Goal: Register for event/course

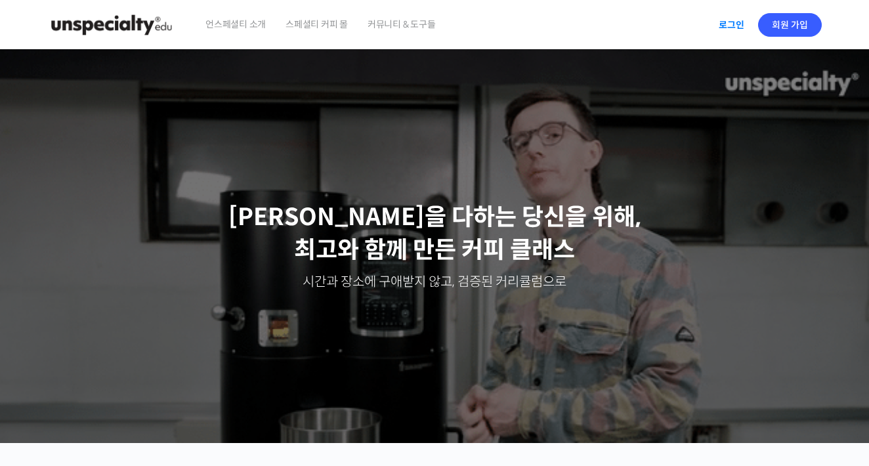
click at [736, 28] on link "로그인" at bounding box center [731, 25] width 41 height 30
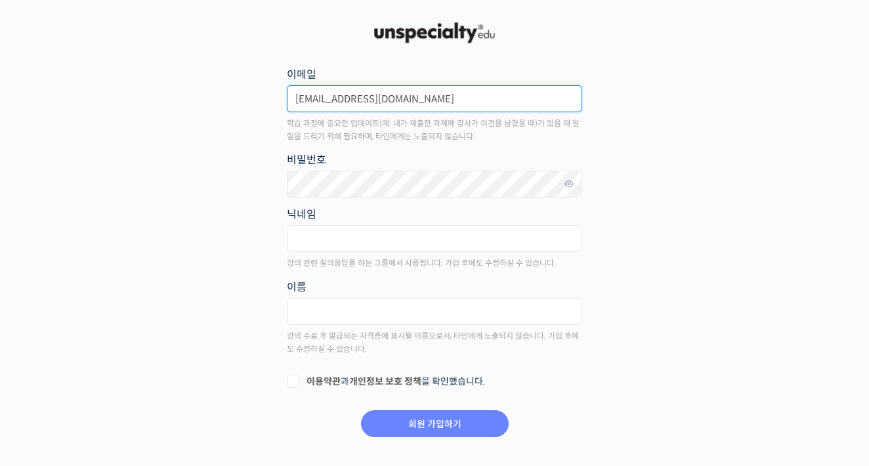
type input "dltpals10@gmail.com"
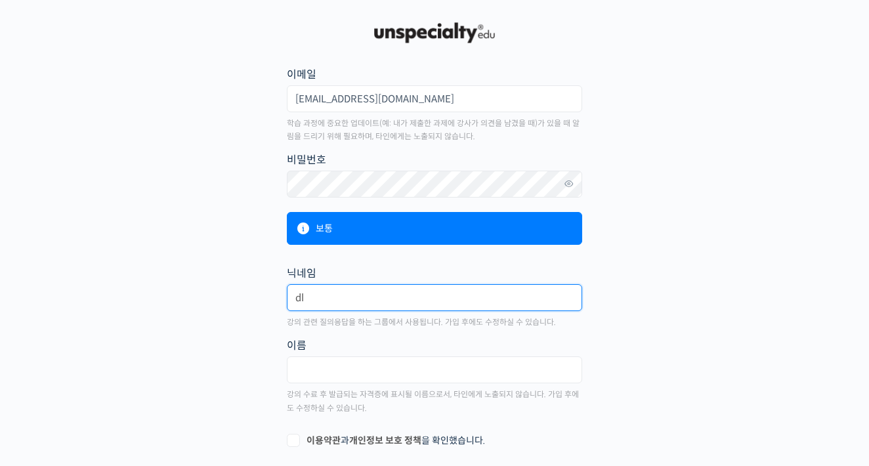
type input "d"
type input "주"
type input "달"
type input "다락"
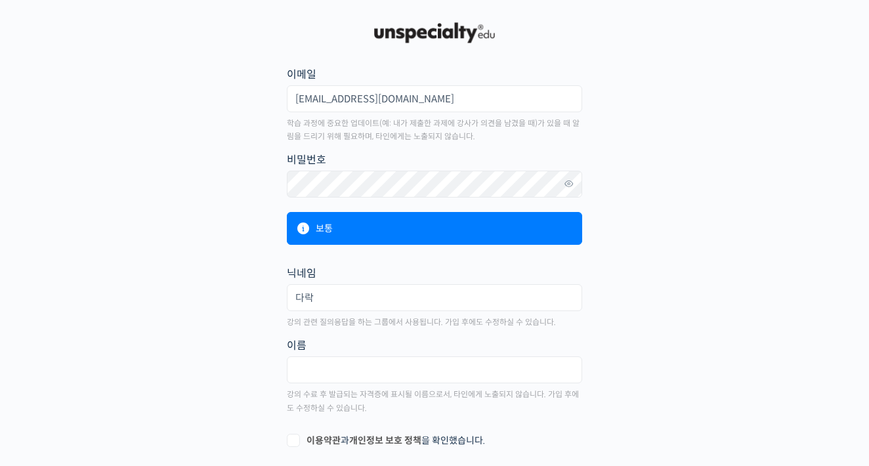
click at [391, 319] on p "강의 관련 질의응답을 하는 그룹에서 사용됩니다. 가입 후에도 수정하실 수 있습니다." at bounding box center [434, 322] width 295 height 13
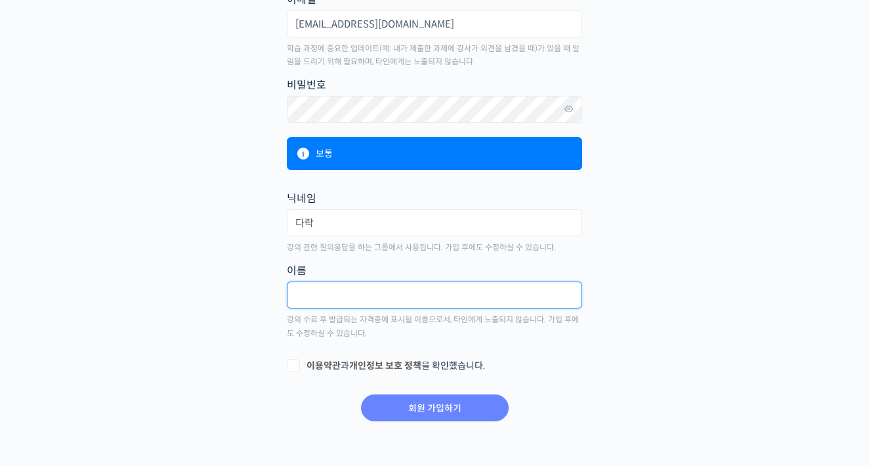
scroll to position [74, 0]
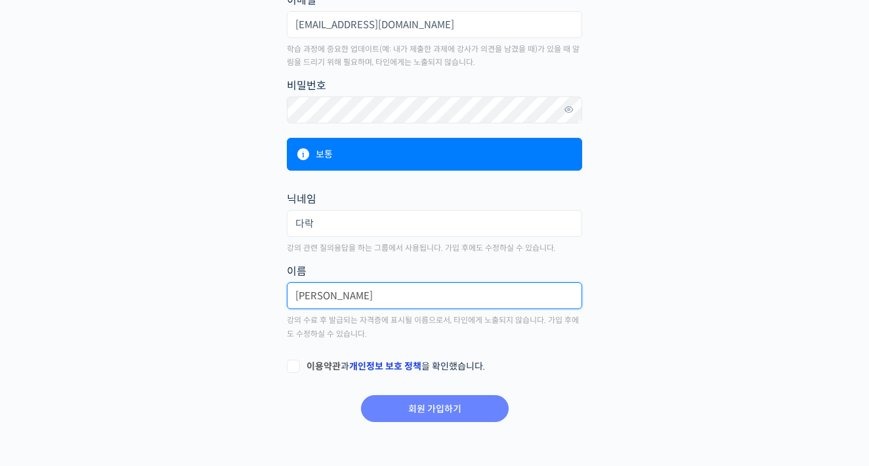
type input "이세민"
click at [365, 368] on link "개인정보 보호 정책" at bounding box center [385, 366] width 72 height 12
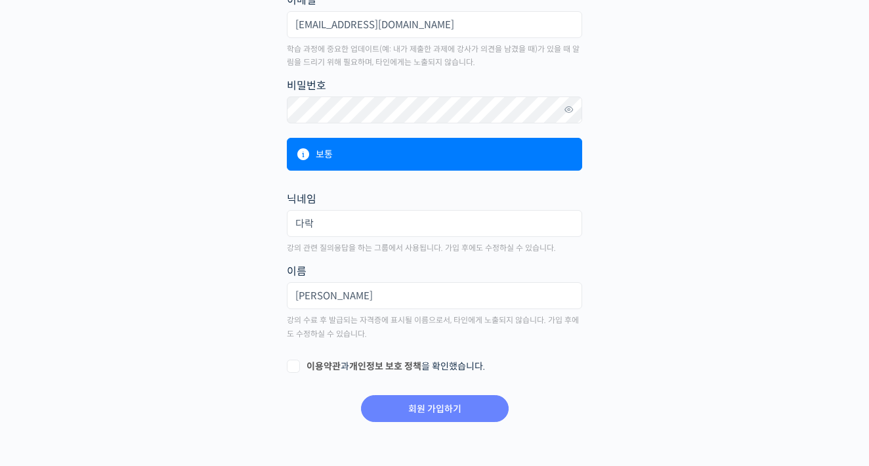
click at [296, 366] on label "이용약관 과 개인정보 보호 정책 을 확인했습니다." at bounding box center [434, 366] width 295 height 13
click at [295, 366] on input "이용약관 과 개인정보 보호 정책 을 확인했습니다." at bounding box center [291, 364] width 9 height 9
checkbox input "true"
click at [460, 396] on input "회원 가입하기" at bounding box center [435, 408] width 148 height 27
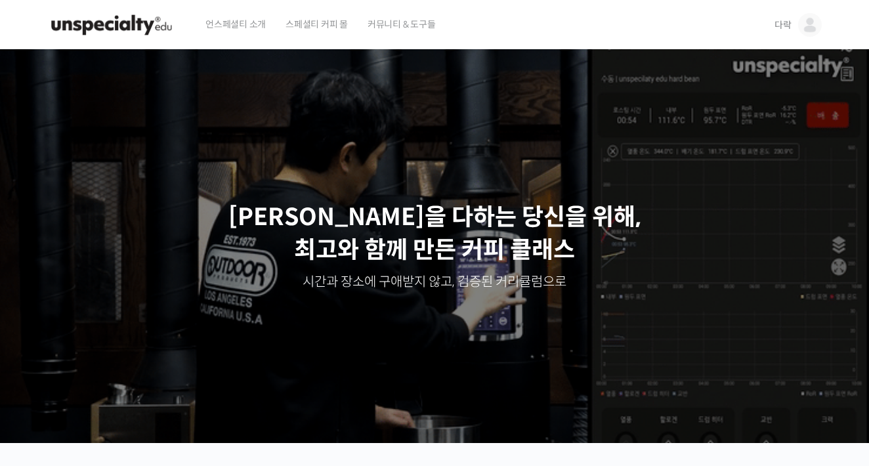
click at [796, 22] on link "다락" at bounding box center [797, 25] width 47 height 50
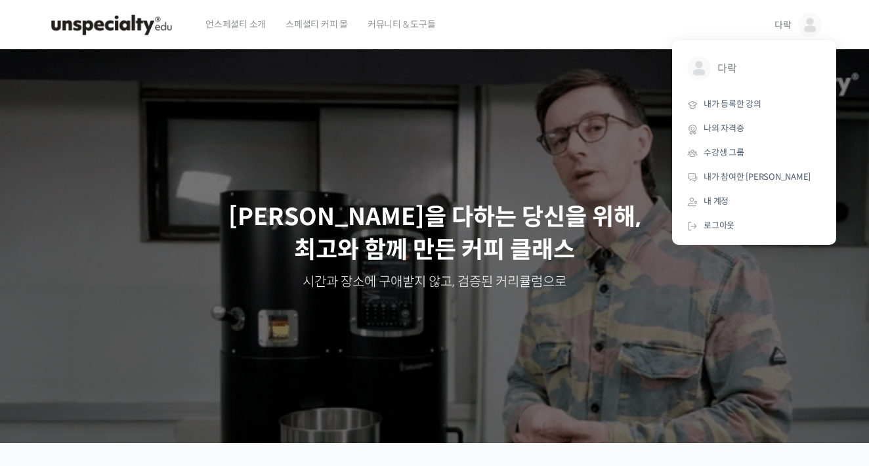
click at [547, 127] on div "Slider" at bounding box center [435, 246] width 788 height 394
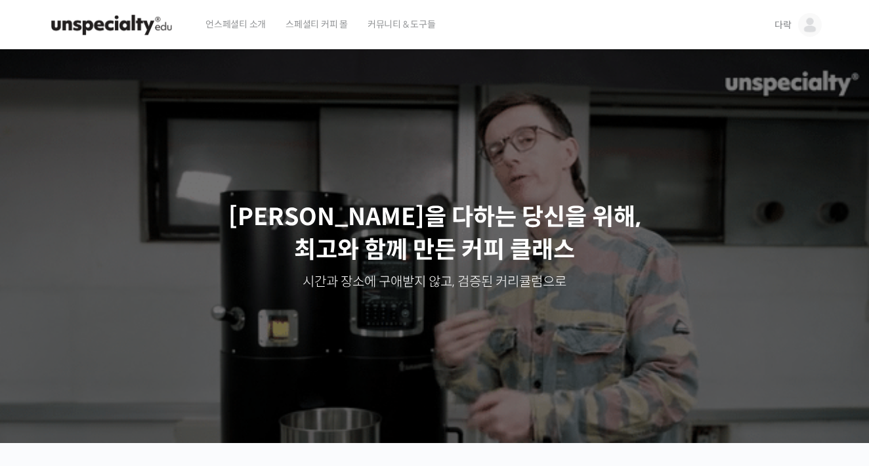
click at [243, 21] on span "언스페셜티 소개" at bounding box center [235, 24] width 60 height 50
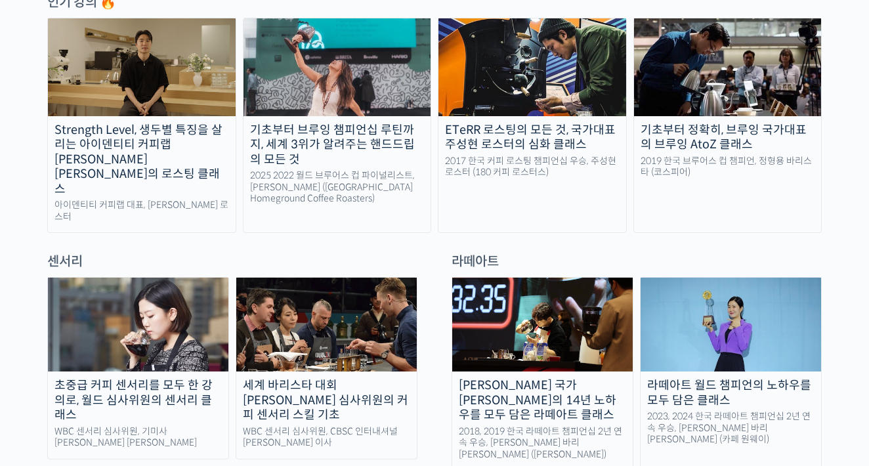
scroll to position [649, 0]
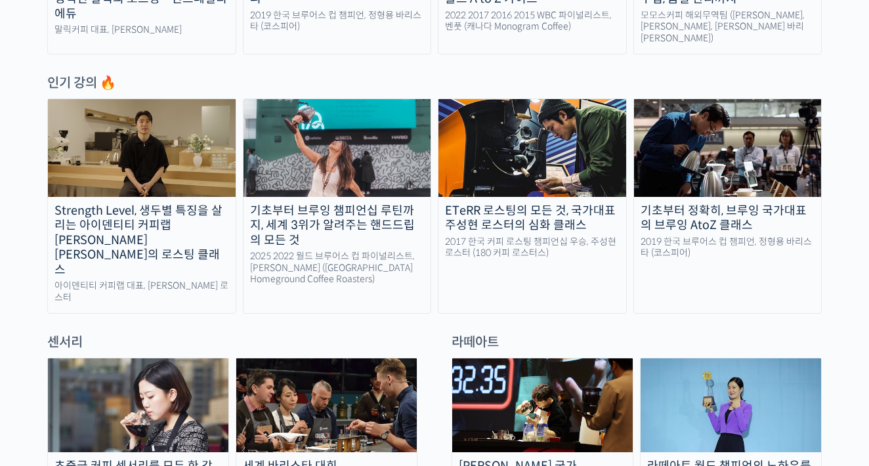
click at [263, 314] on div at bounding box center [434, 324] width 774 height 20
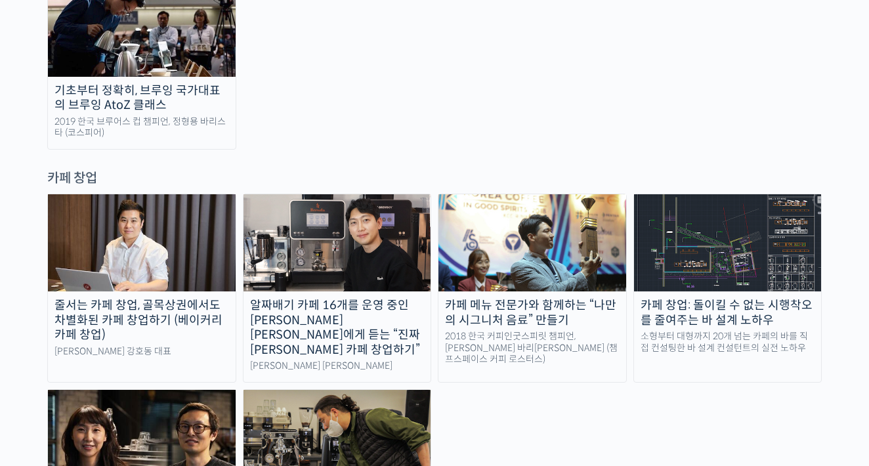
scroll to position [2551, 0]
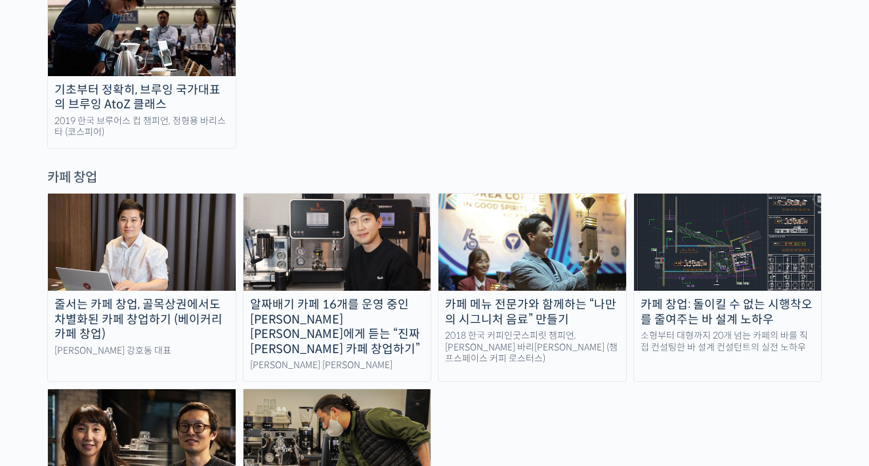
click at [337, 297] on div "알짜배기 카페 16개를 운영 중인 [PERSON_NAME] [PERSON_NAME]에게 듣는 “진짜 [PERSON_NAME] 카페 창업하기”" at bounding box center [337, 326] width 188 height 59
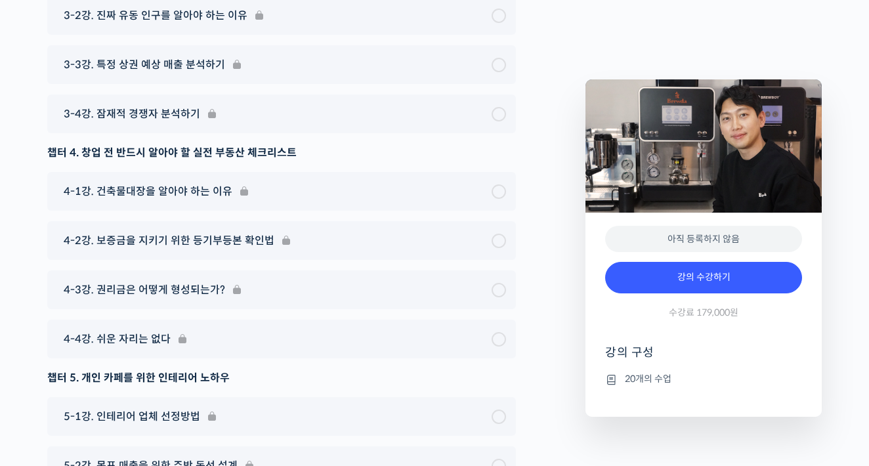
scroll to position [5473, 0]
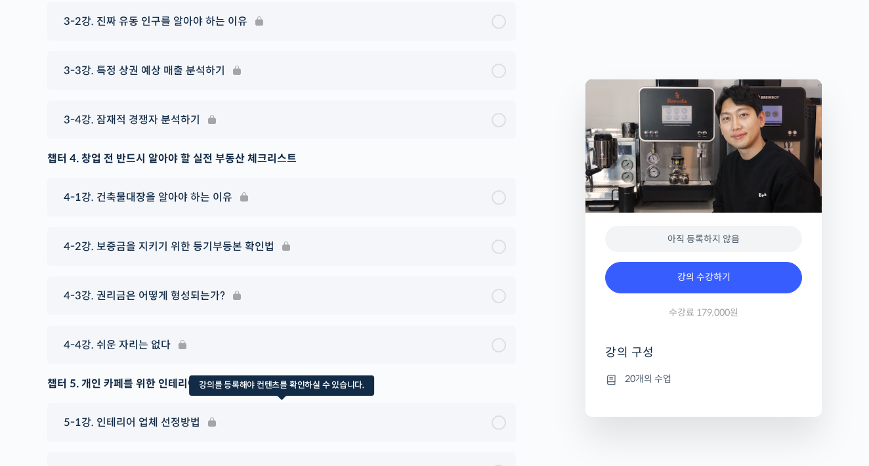
click at [477, 403] on div "5-1강. 인테리어 업체 선정방법" at bounding box center [281, 422] width 469 height 39
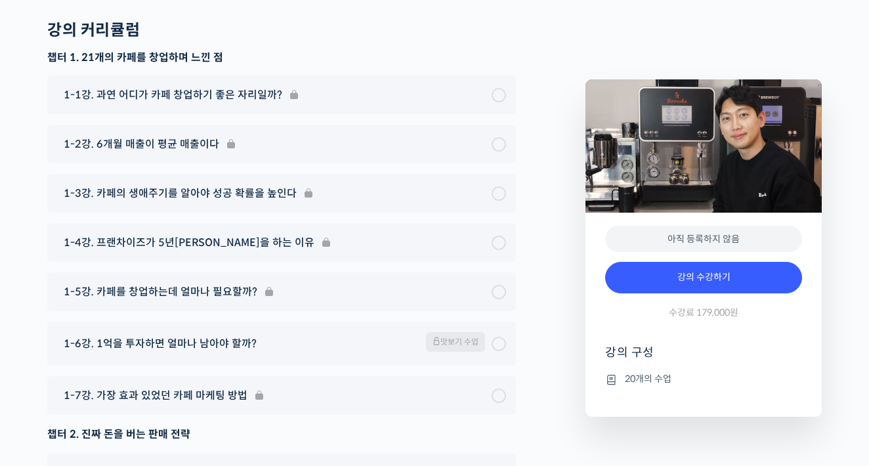
scroll to position [4838, 0]
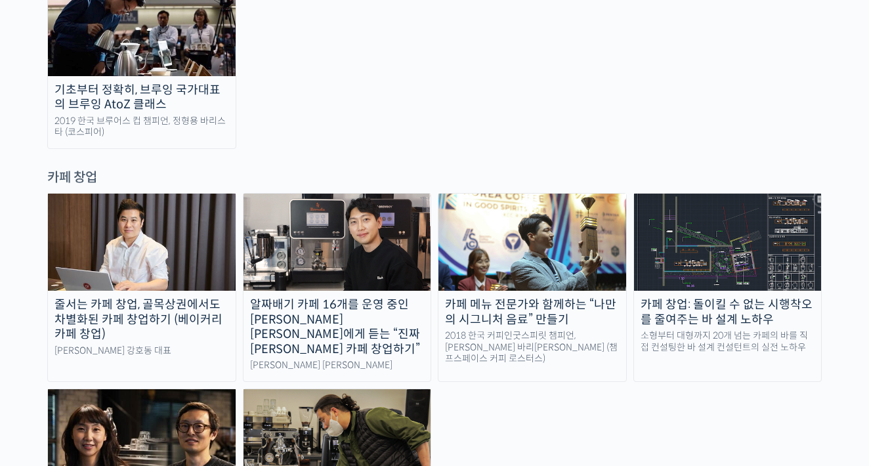
click at [205, 297] on div "줄서는 카페 창업, 골목상권에서도 차별화된 카페 창업하기 (베이커리 카페 창업)" at bounding box center [142, 319] width 188 height 45
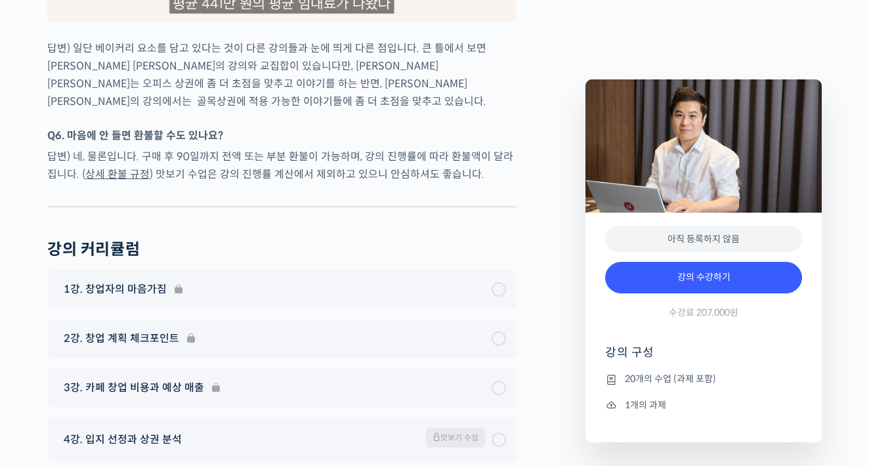
scroll to position [5852, 0]
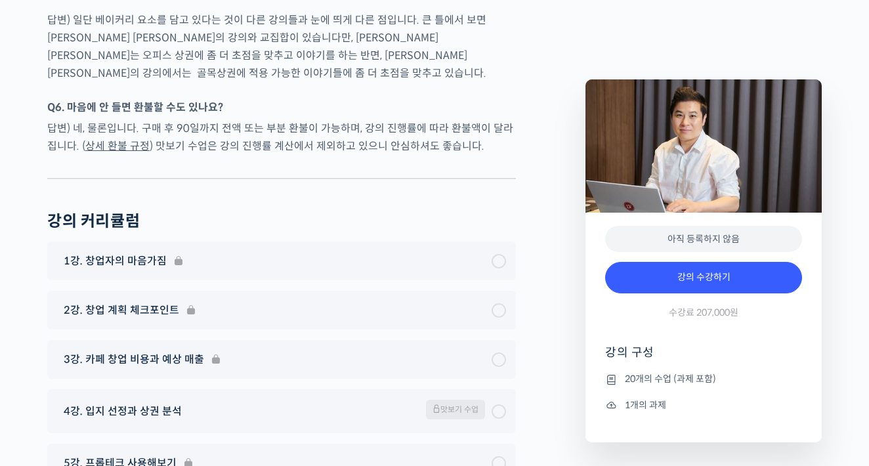
click at [107, 139] on link "상세 환불 규정" at bounding box center [117, 146] width 64 height 14
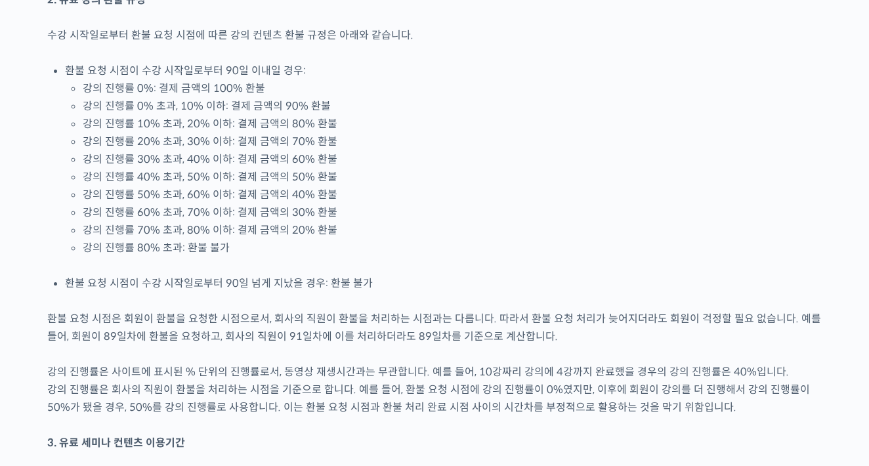
scroll to position [321, 0]
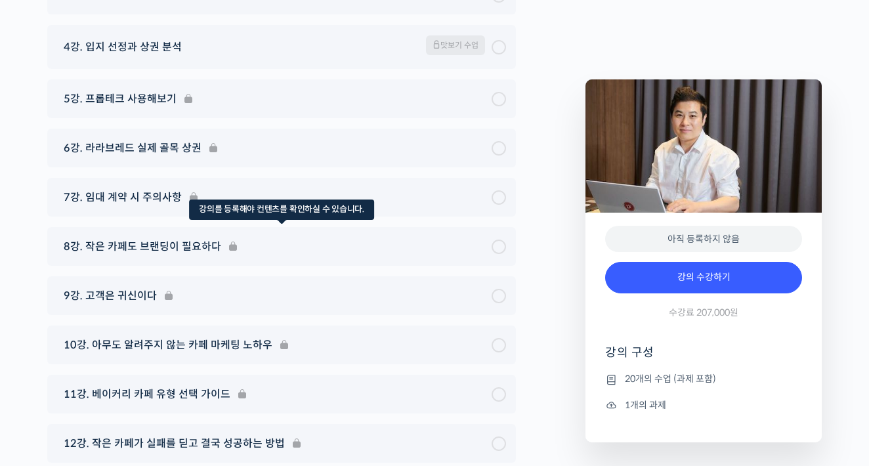
scroll to position [6232, 0]
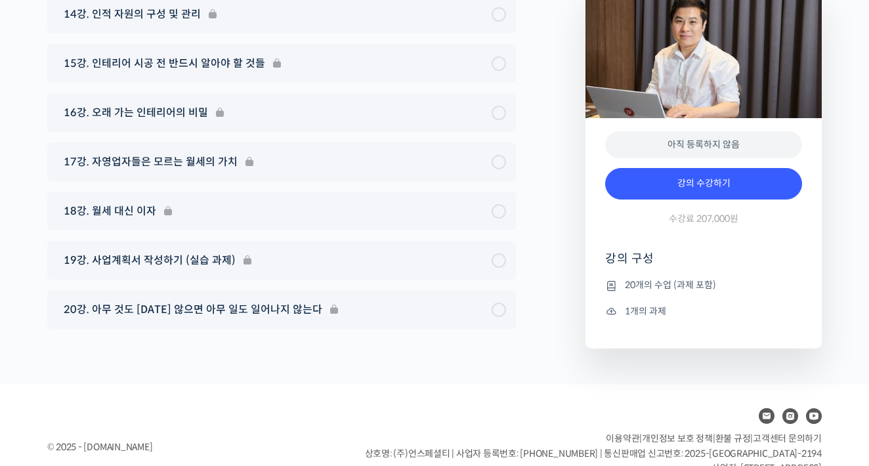
scroll to position [6742, 0]
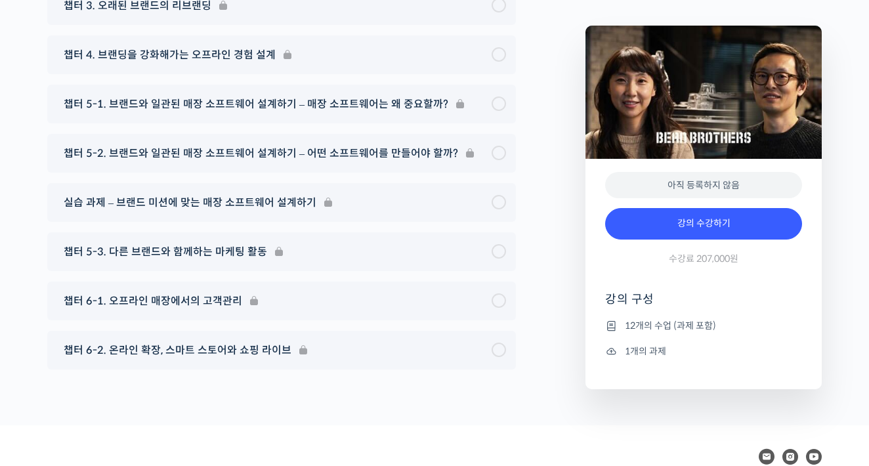
scroll to position [5576, 0]
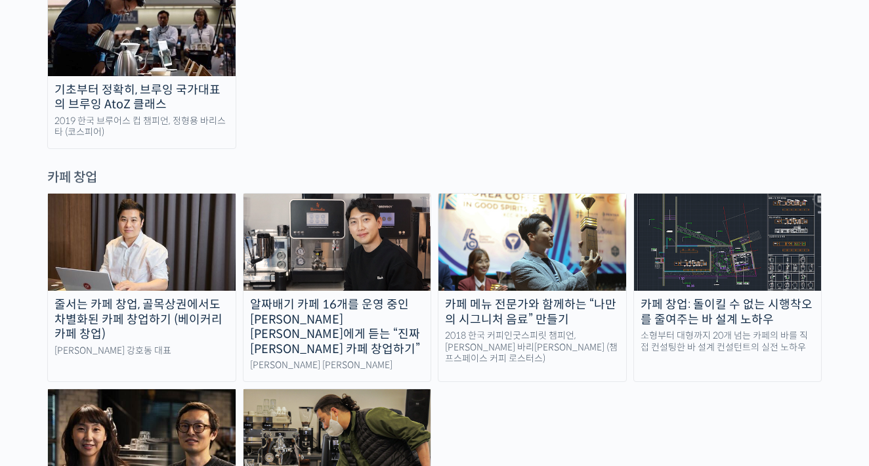
click at [130, 297] on div "줄서는 카페 창업, 골목상권에서도 차별화된 카페 창업하기 (베이커리 카페 창업)" at bounding box center [142, 319] width 188 height 45
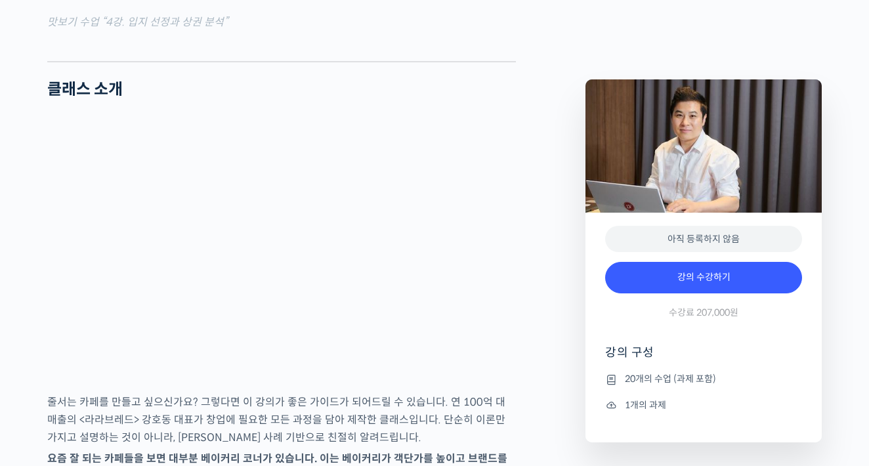
scroll to position [1754, 0]
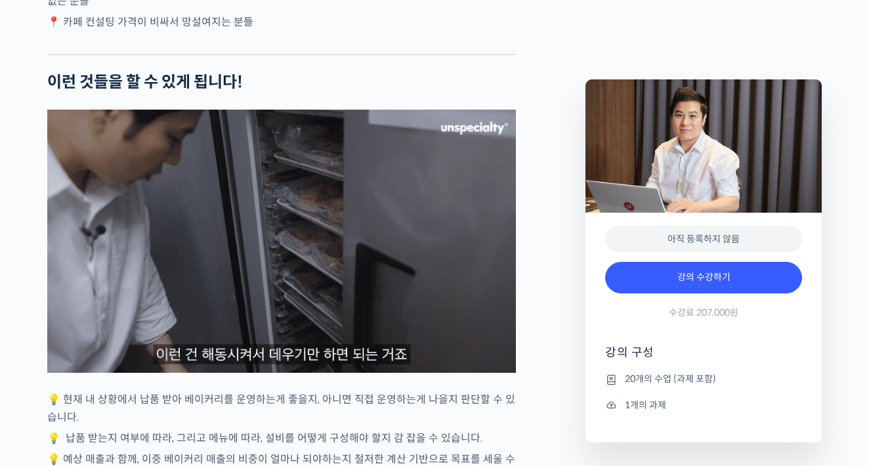
scroll to position [2813, 0]
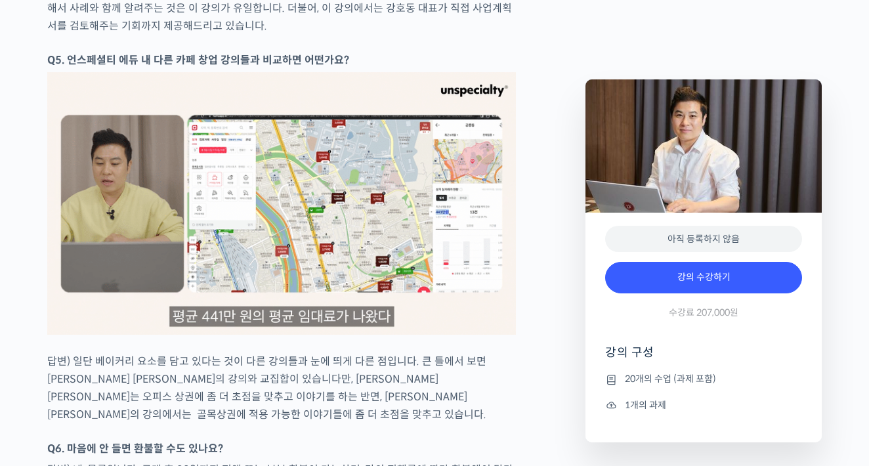
scroll to position [5512, 0]
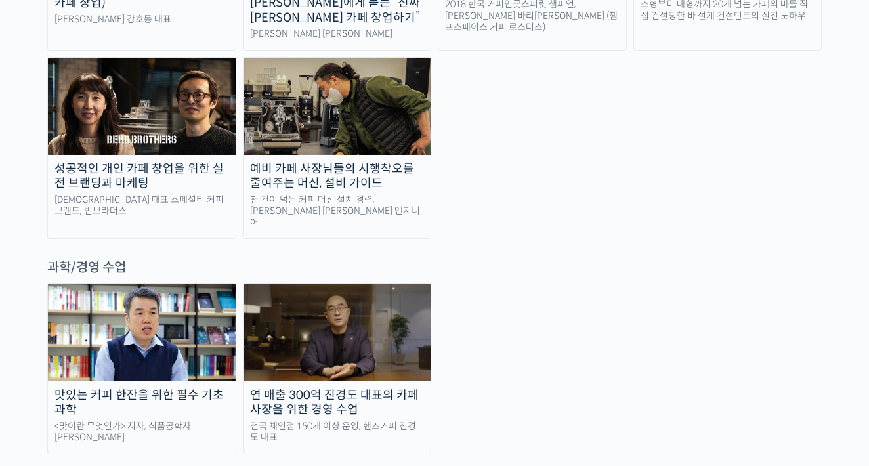
scroll to position [2875, 0]
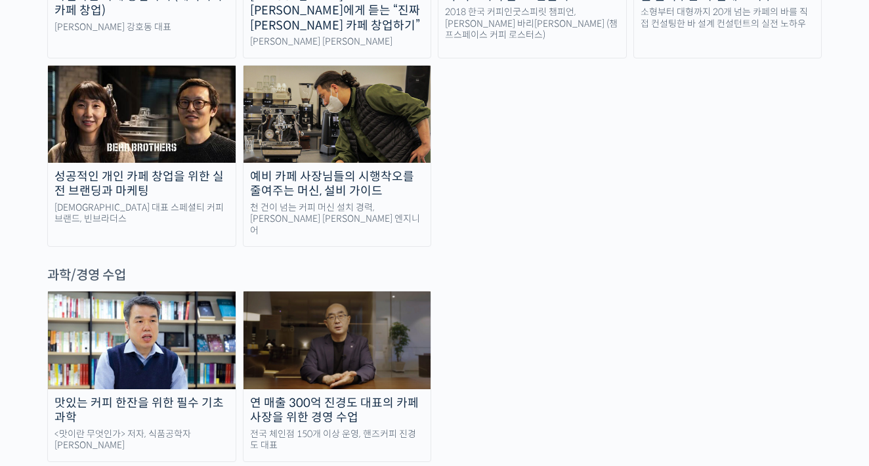
click at [140, 291] on img at bounding box center [142, 339] width 188 height 97
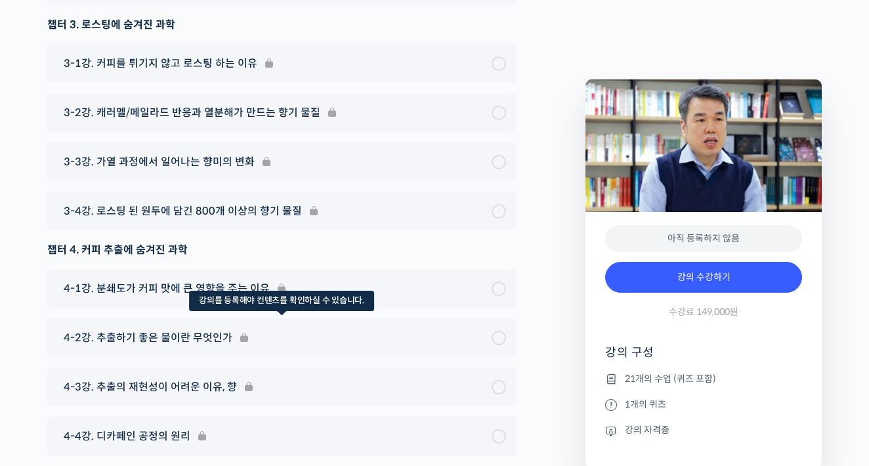
scroll to position [6073, 1]
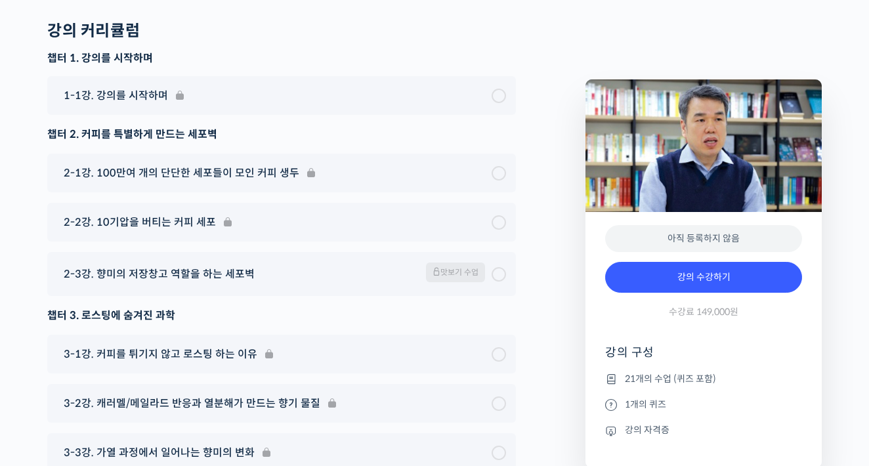
scroll to position [5784, 0]
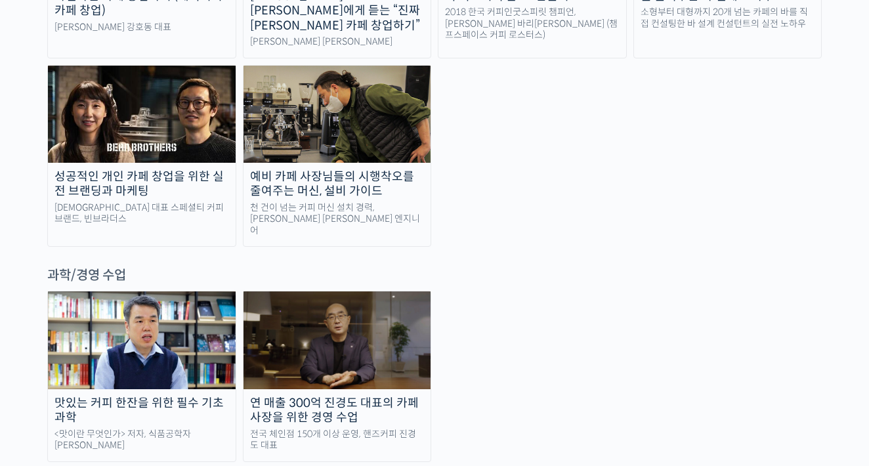
scroll to position [2868, 0]
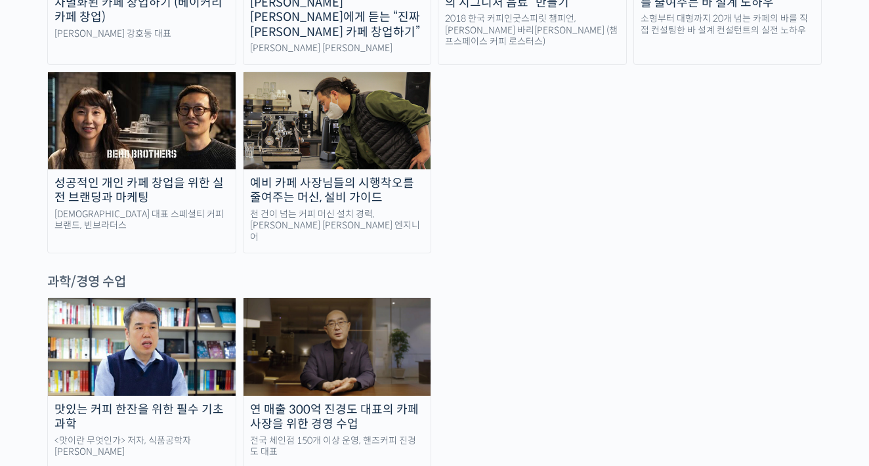
click at [374, 402] on div "연 매출 300억 진경도 대표의 카페 사장을 위한 경영 수업" at bounding box center [337, 417] width 188 height 30
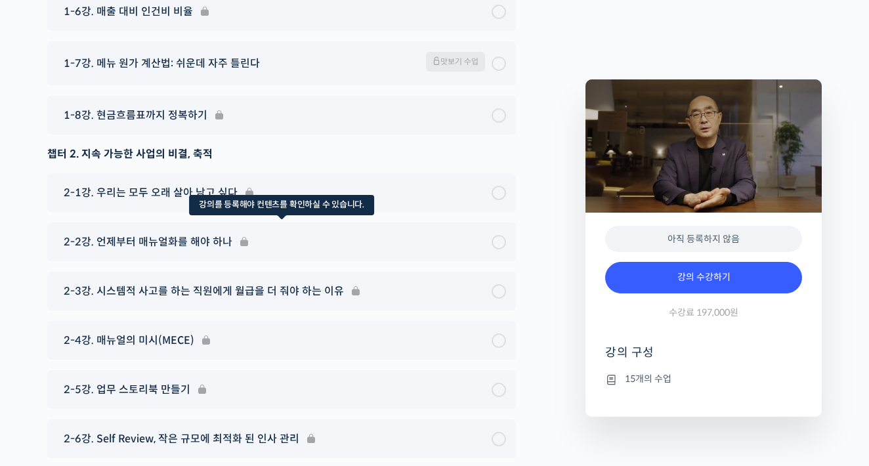
scroll to position [4733, 0]
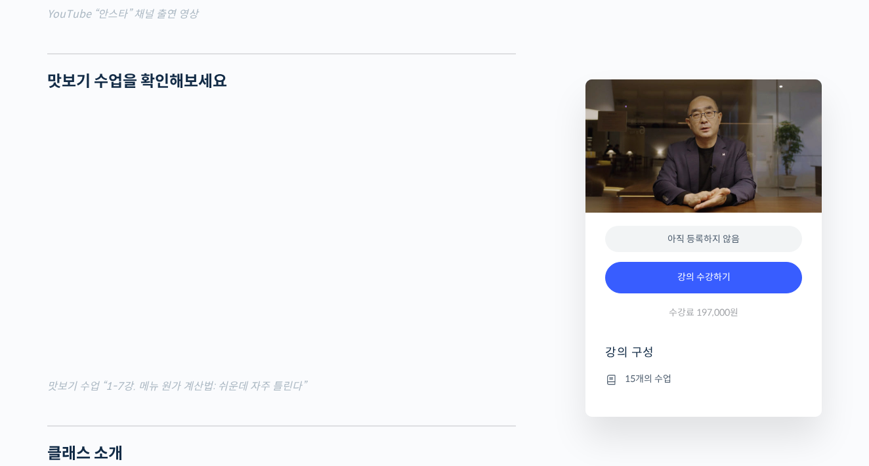
scroll to position [1321, 0]
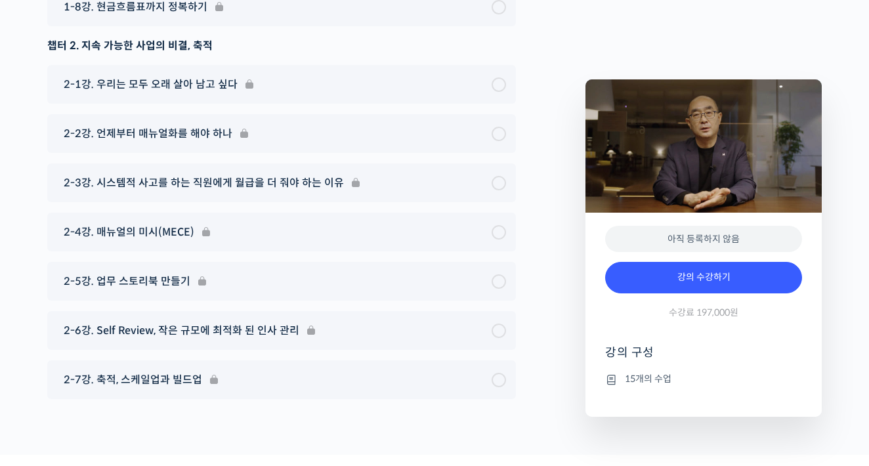
scroll to position [5048, 0]
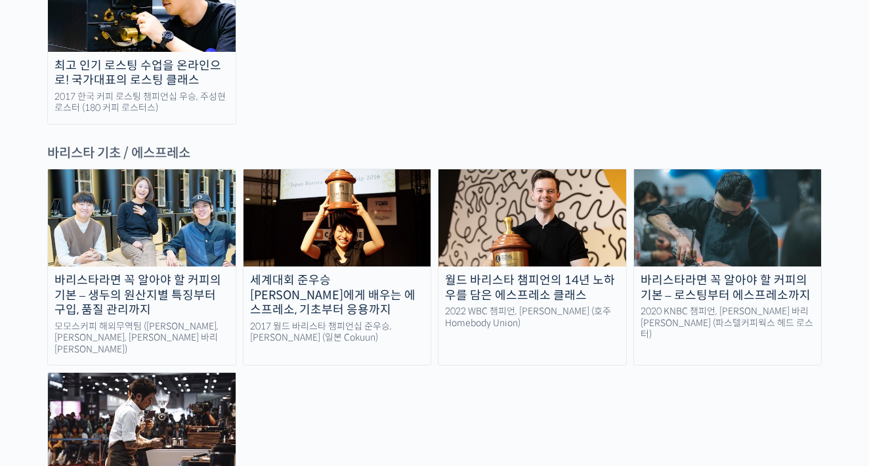
scroll to position [1710, 0]
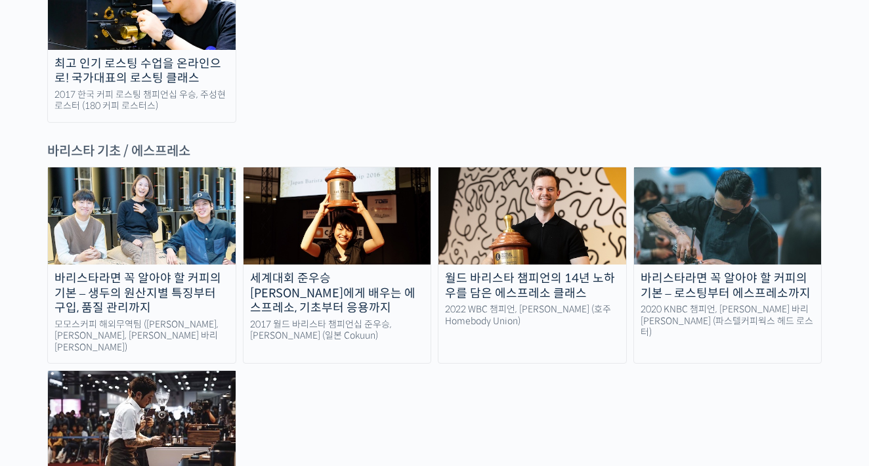
click at [227, 371] on img at bounding box center [142, 419] width 188 height 97
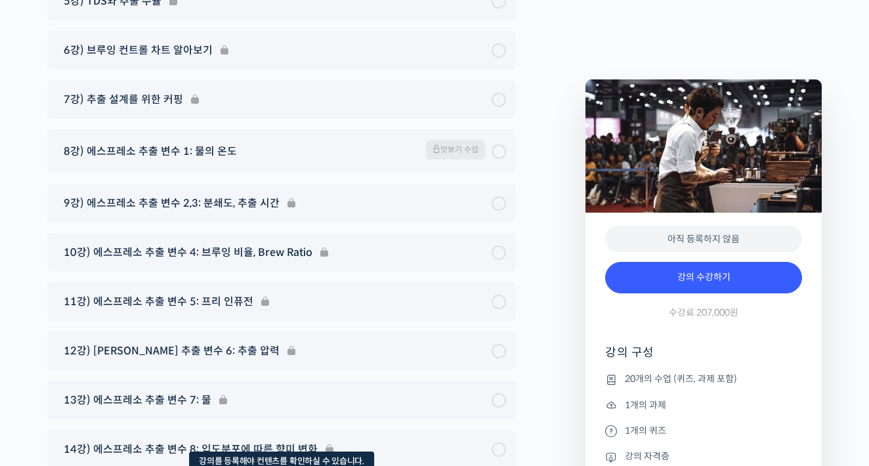
scroll to position [7136, 0]
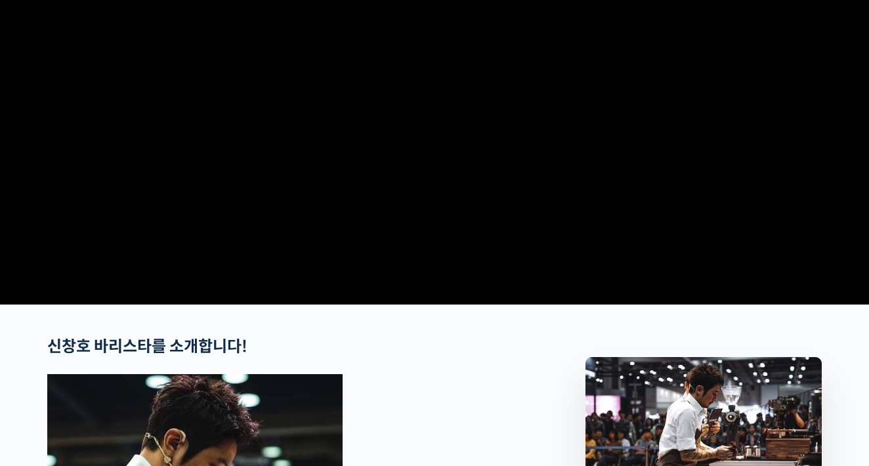
scroll to position [196, 0]
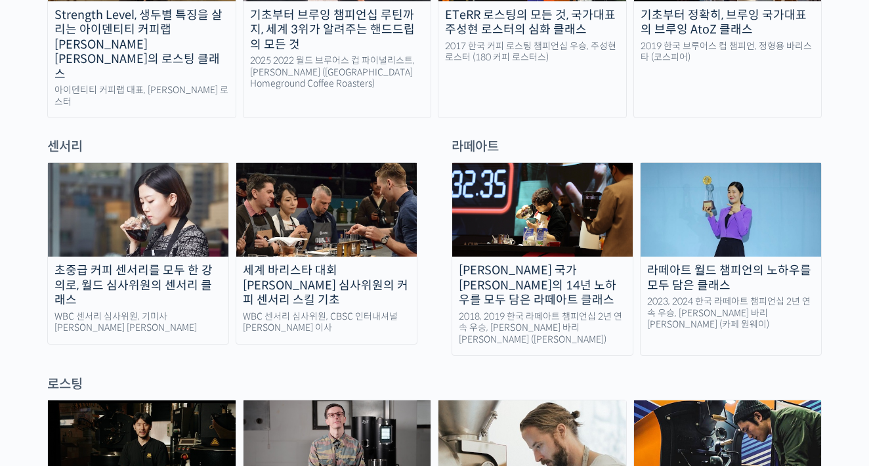
scroll to position [848, 0]
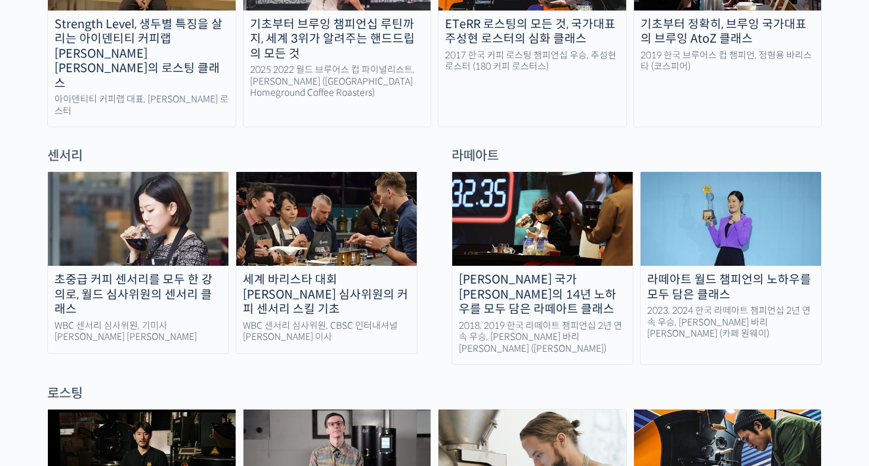
scroll to position [836, 0]
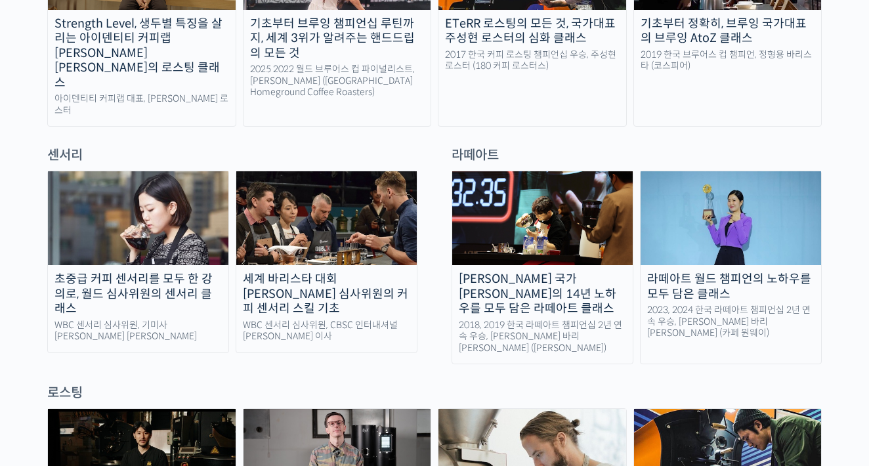
click at [433, 264] on div "센서리 초중급 커피 센서리를 모두 한 강의로, 월드 심사위원의 센서리 클래스 WBC 센서리 심사위원, 기미사 송인영 대표 세계 바리스타 대회 …" at bounding box center [435, 255] width 788 height 218
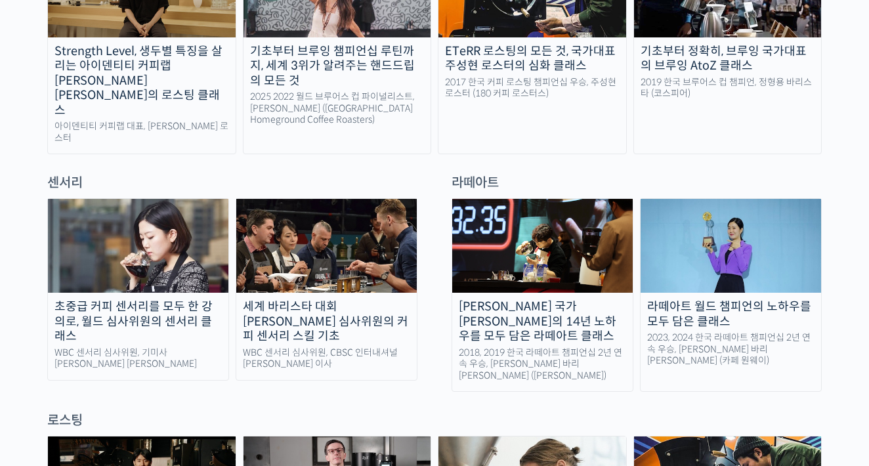
scroll to position [807, 0]
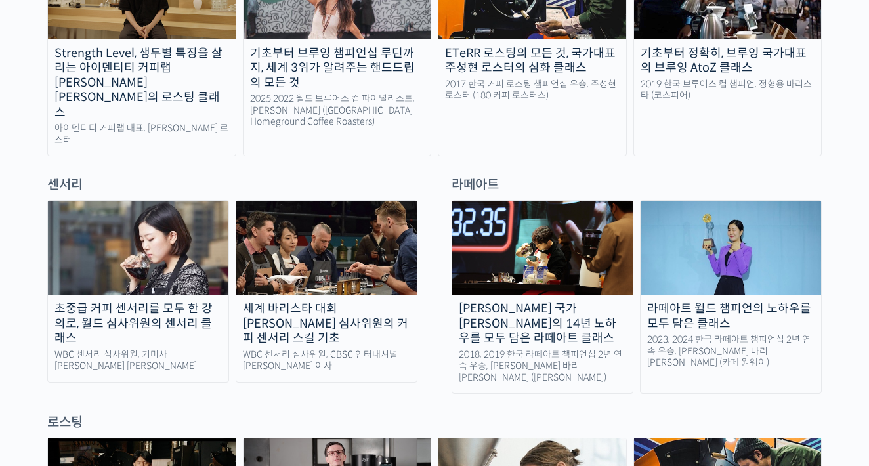
click at [171, 301] on div "초중급 커피 센서리를 모두 한 강의로, 월드 심사위원의 센서리 클래스" at bounding box center [138, 323] width 180 height 45
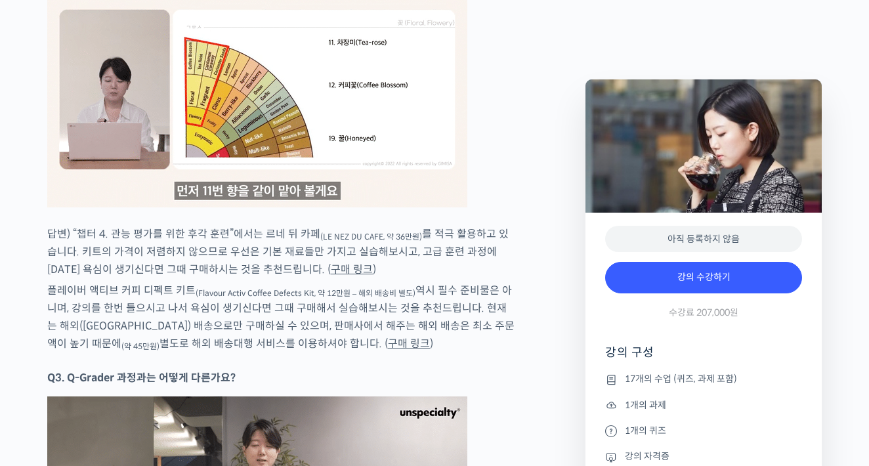
scroll to position [7099, 0]
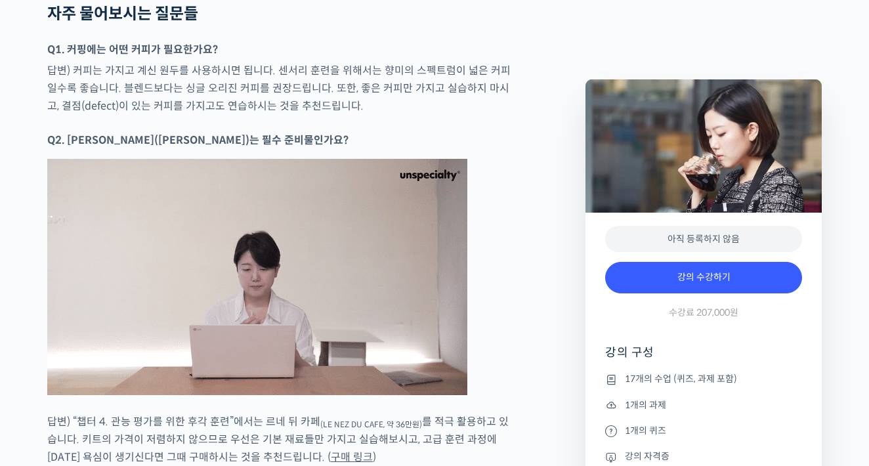
click at [411, 131] on p "Q2. 아로마 키트(르네 뒤 카페)는 필수 준비물인가요?" at bounding box center [281, 140] width 469 height 18
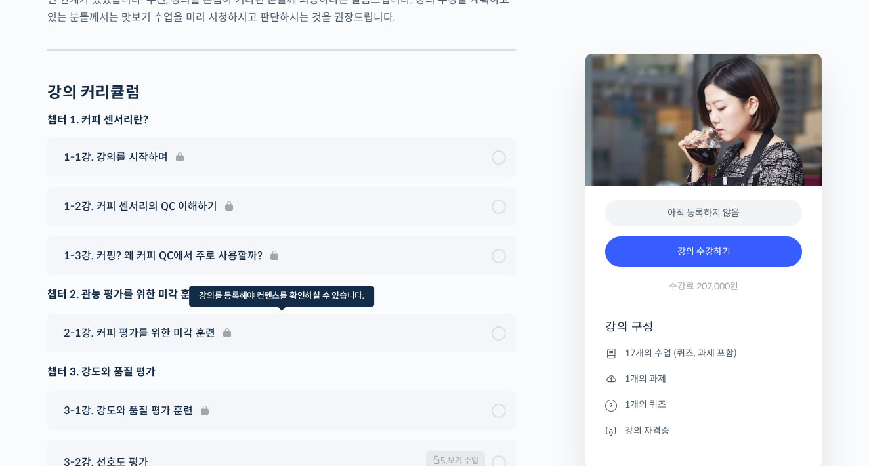
scroll to position [8397, 0]
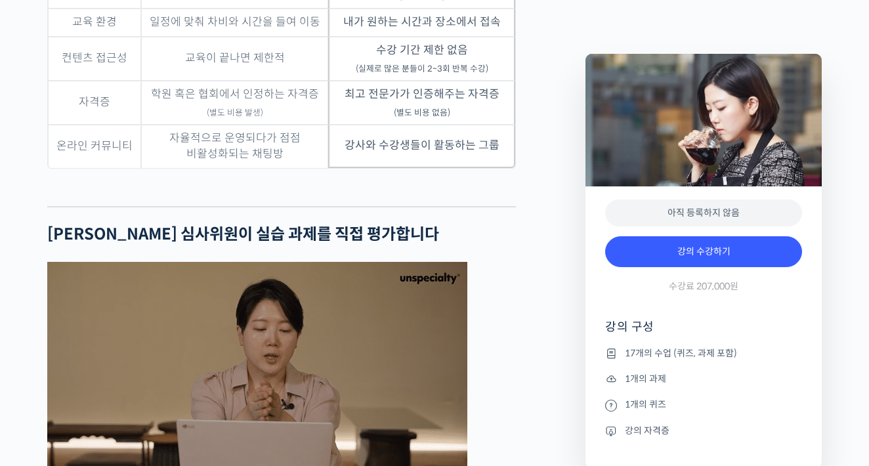
scroll to position [4492, 0]
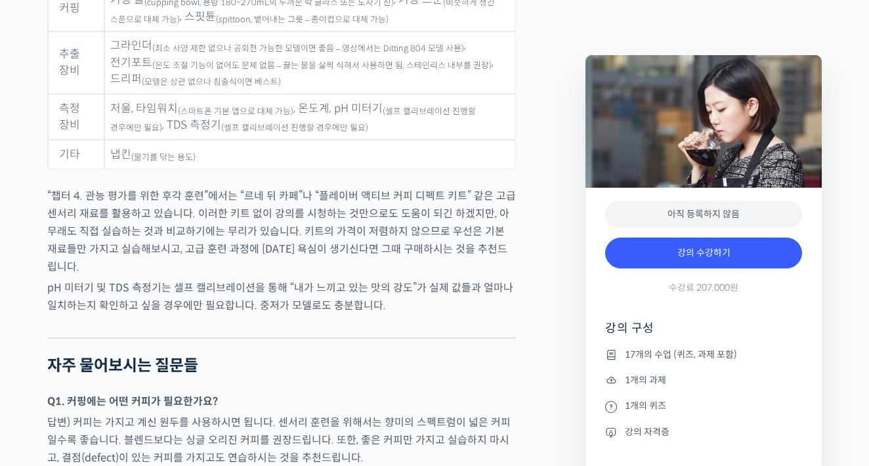
scroll to position [6938, 0]
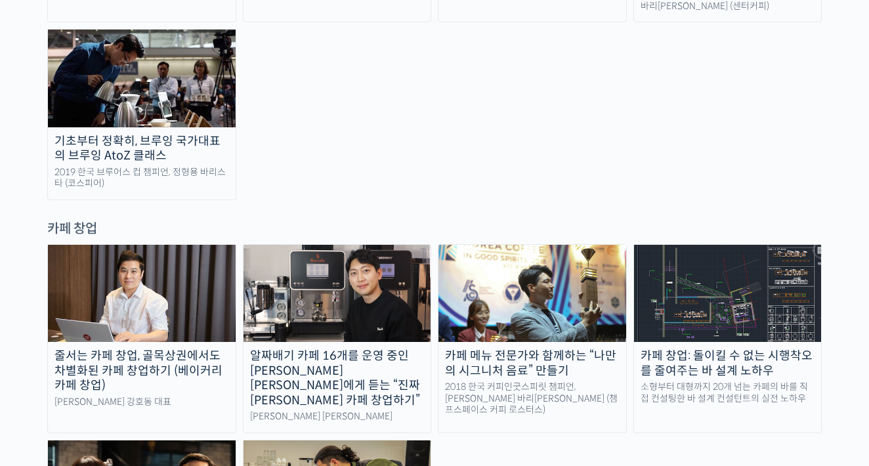
scroll to position [2506, 0]
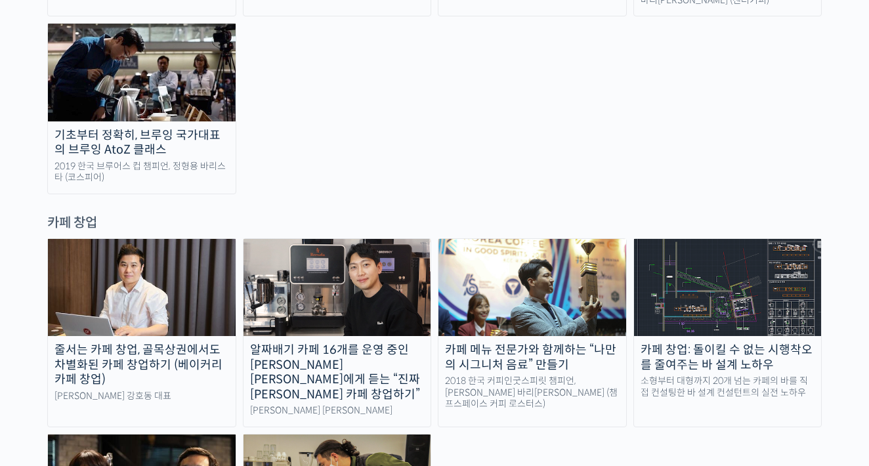
click at [400, 238] on link "알짜배기 카페 16개를 운영 중인 [PERSON_NAME] [PERSON_NAME]에게 듣는 “진짜 [PERSON_NAME] 카페 창업하기” …" at bounding box center [337, 332] width 189 height 189
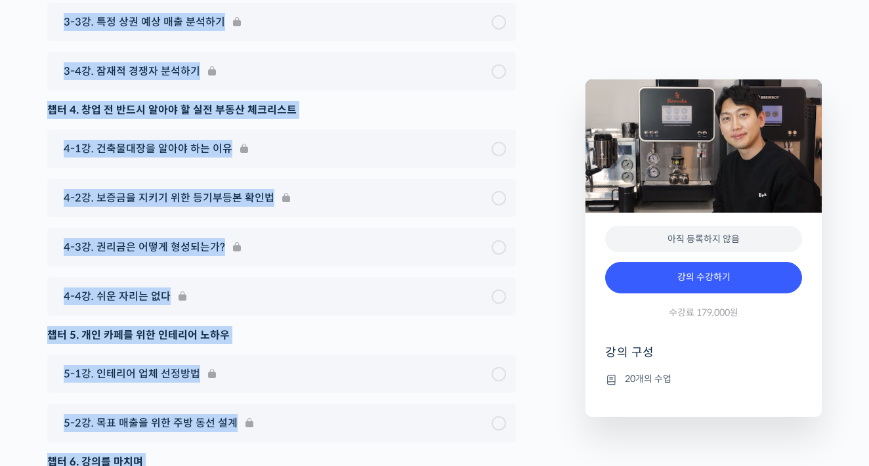
scroll to position [5598, 0]
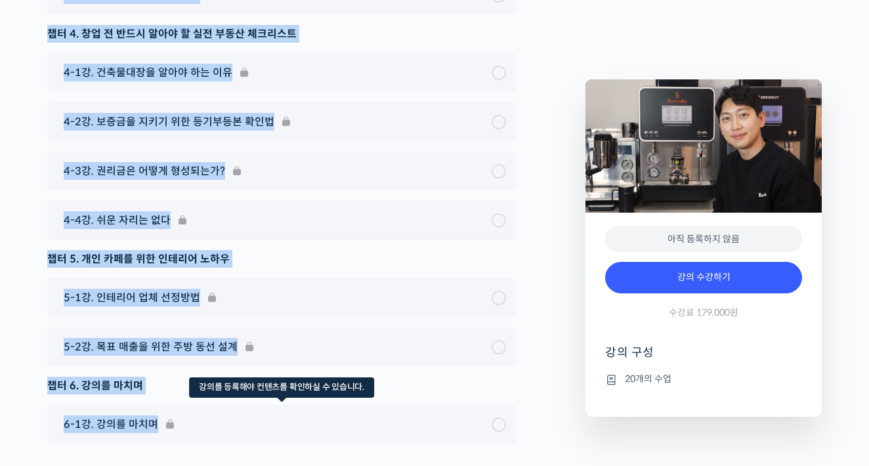
copy div "강의 커리큘럼 챕터 1. 21개의 카페를 창업하며 느낀 점 1-1강. 과연 어디가 카페 창업하기 좋은 자리일까? 1-2강. 6개월 매출이 평균…"
drag, startPoint x: 49, startPoint y: 294, endPoint x: 213, endPoint y: 382, distance: 186.7
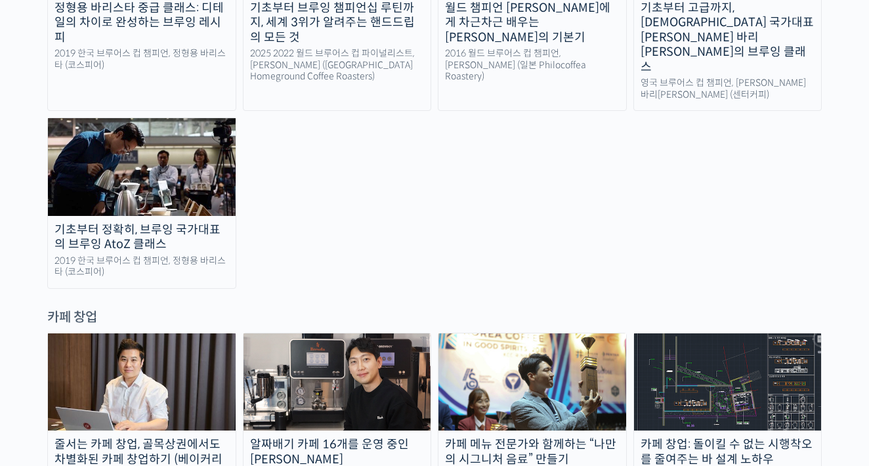
scroll to position [2890, 0]
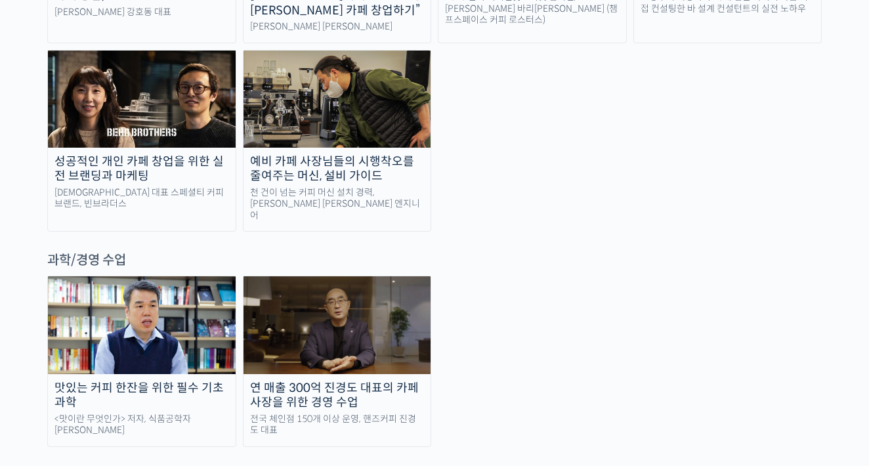
click at [197, 276] on img at bounding box center [142, 324] width 188 height 97
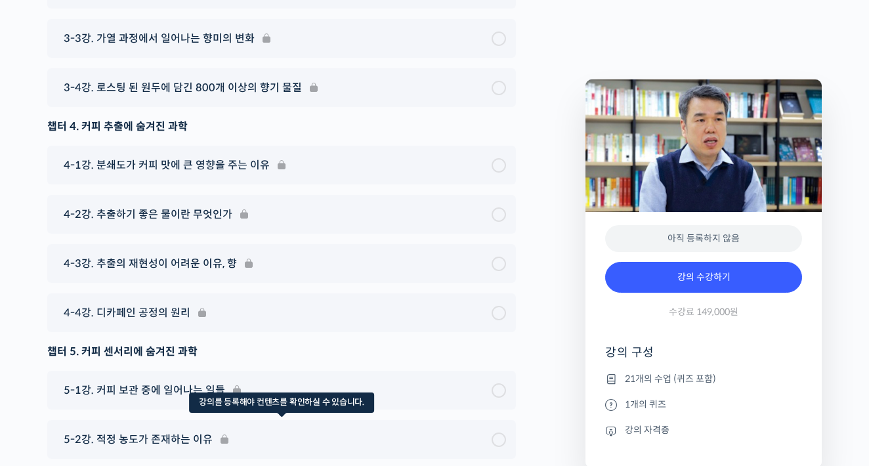
scroll to position [6195, 0]
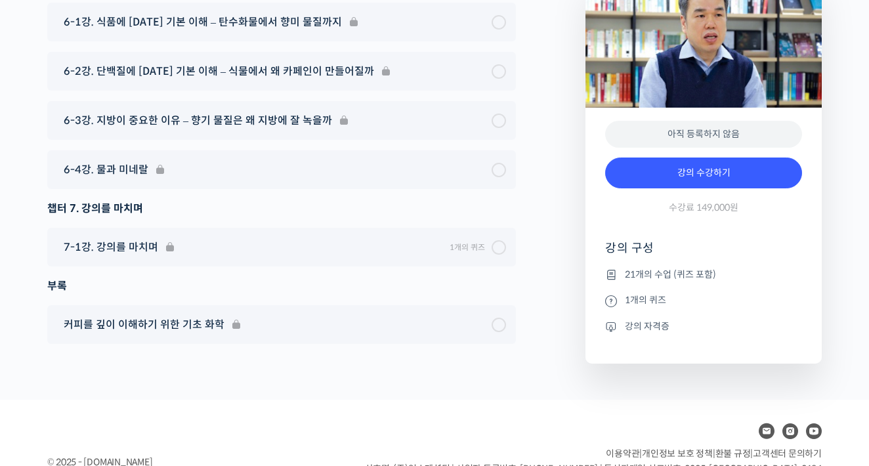
scroll to position [6736, 0]
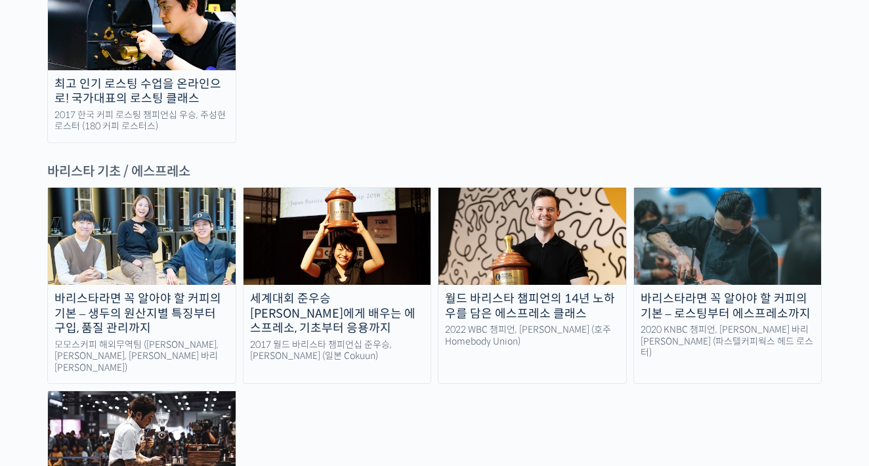
scroll to position [1706, 0]
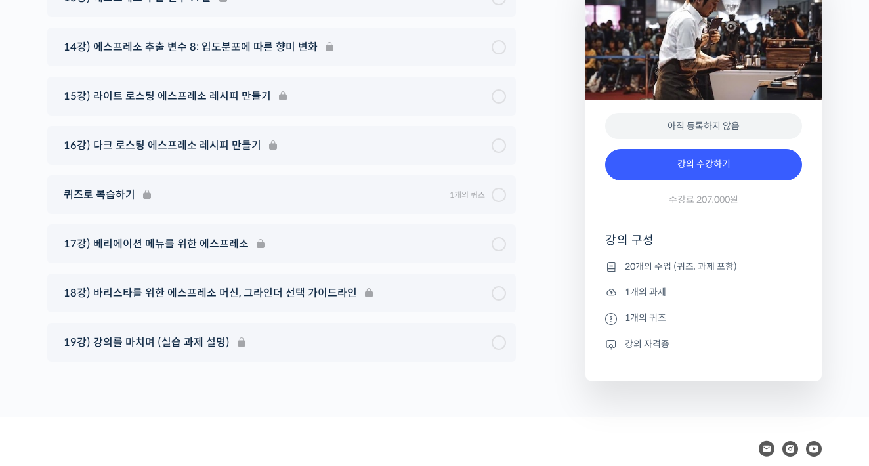
scroll to position [7626, 0]
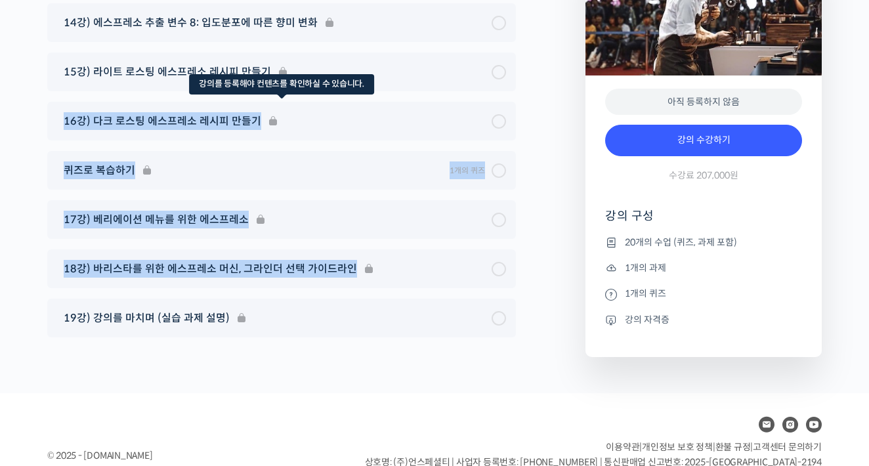
drag, startPoint x: 555, startPoint y: 302, endPoint x: 352, endPoint y: 103, distance: 283.6
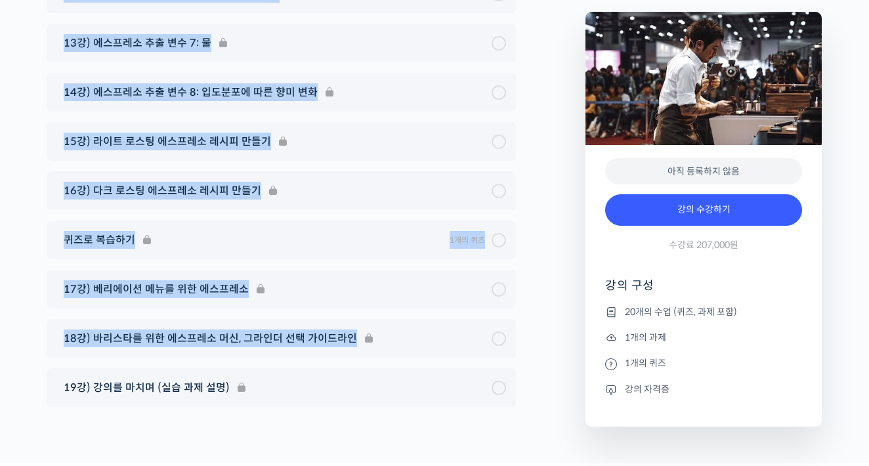
scroll to position [7569, 0]
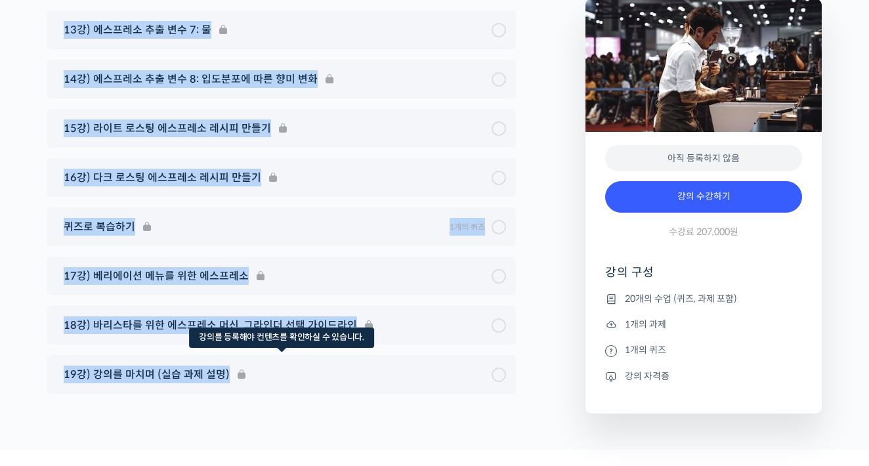
copy div "강의 커리큘럼 1강) 에스프레소 추출에 필요한 기초 이론 (생두, 가공, 로스팅) 2강) 머신, 그라인더의 구조 알아보기 3강) 에스프레소 센…"
drag, startPoint x: 32, startPoint y: 418, endPoint x: 255, endPoint y: 335, distance: 237.6
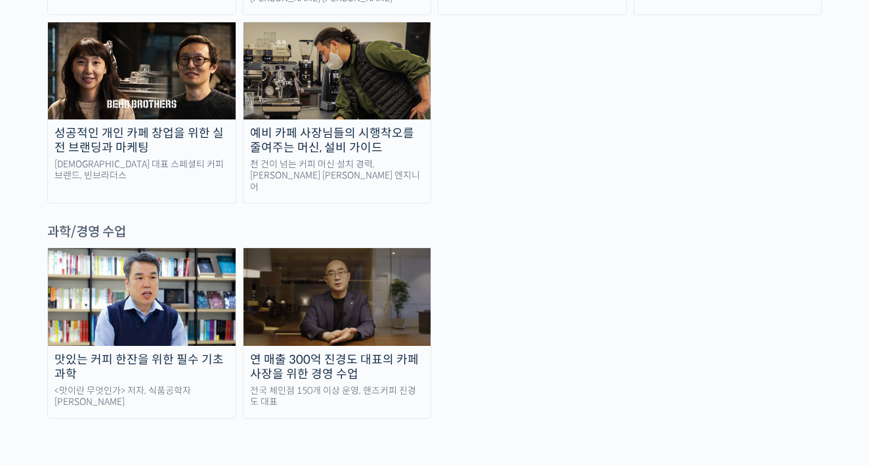
scroll to position [2858, 0]
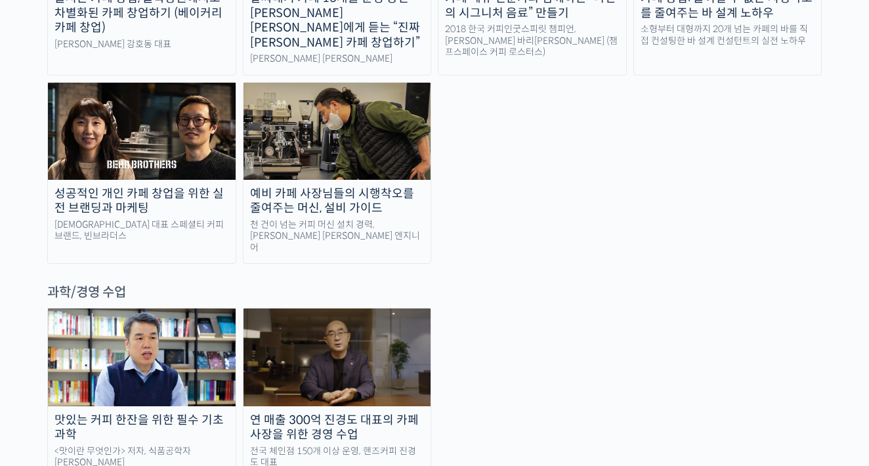
click at [318, 446] on div "전국 체인점 150개 이상 운영, 핸즈커피 진경도 대표" at bounding box center [337, 457] width 188 height 23
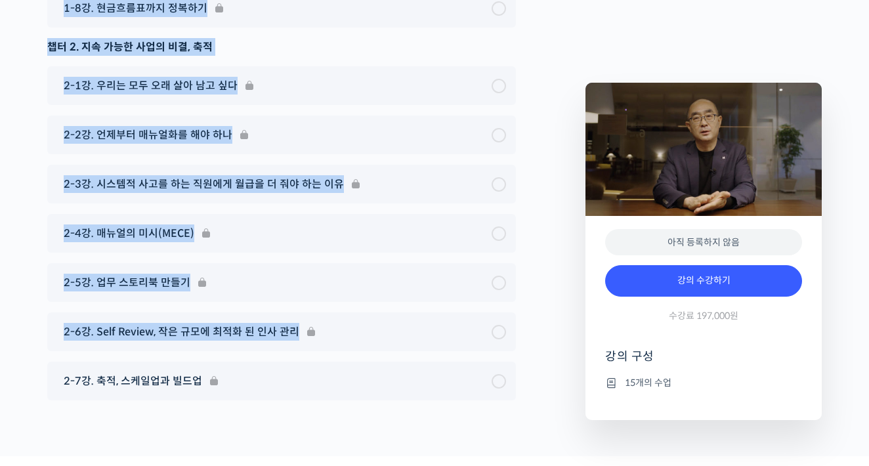
scroll to position [5151, 0]
